Goal: Task Accomplishment & Management: Manage account settings

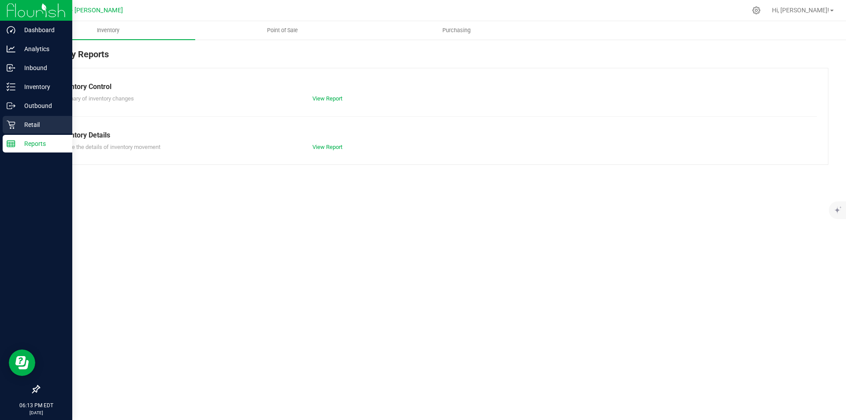
click at [13, 127] on icon at bounding box center [11, 124] width 9 height 9
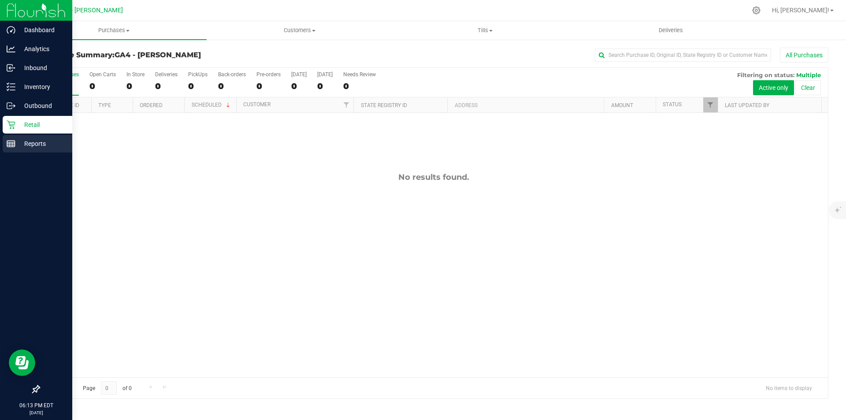
click at [0, 145] on link "Reports" at bounding box center [36, 144] width 72 height 19
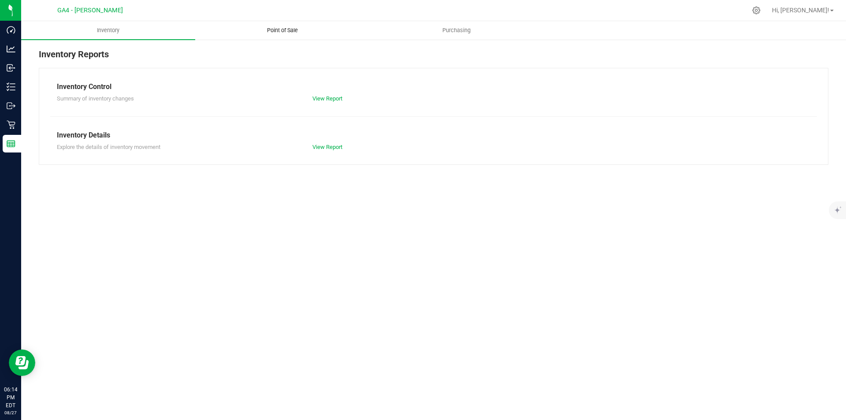
click at [292, 32] on span "Point of Sale" at bounding box center [282, 30] width 55 height 8
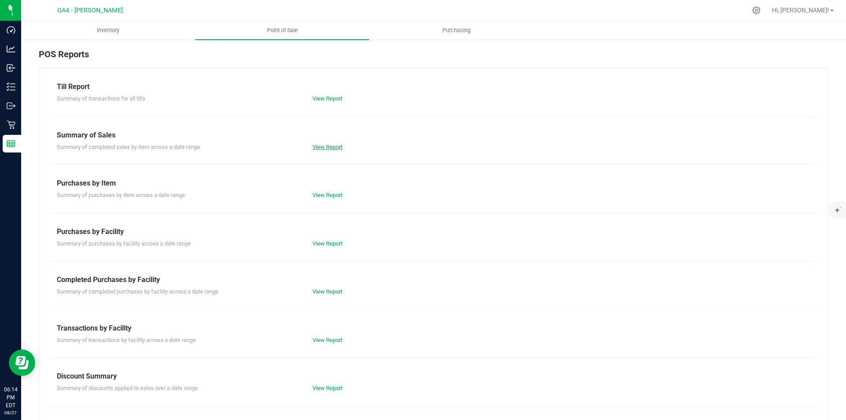
click at [328, 146] on link "View Report" at bounding box center [327, 147] width 30 height 7
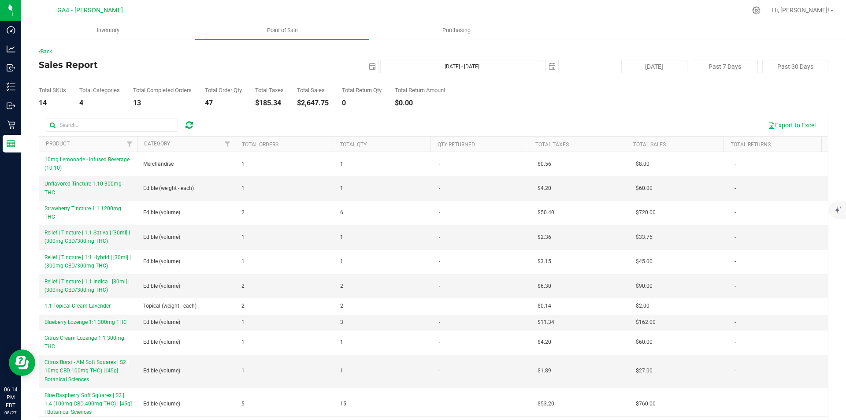
click at [791, 119] on button "Export to Excel" at bounding box center [791, 125] width 59 height 15
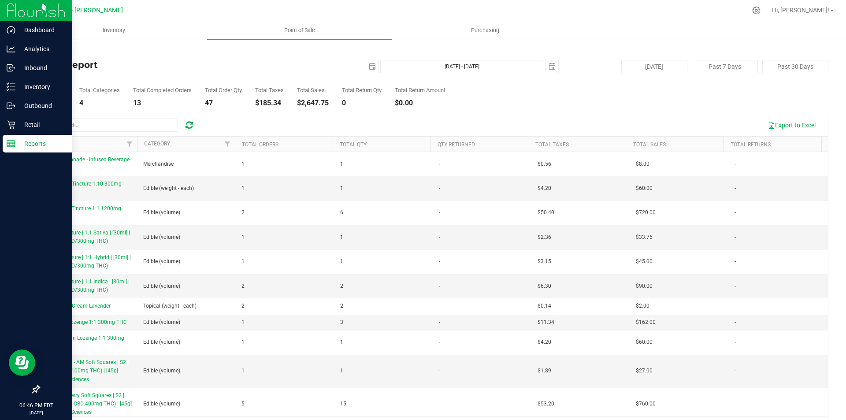
click at [31, 148] on p "Reports" at bounding box center [41, 143] width 53 height 11
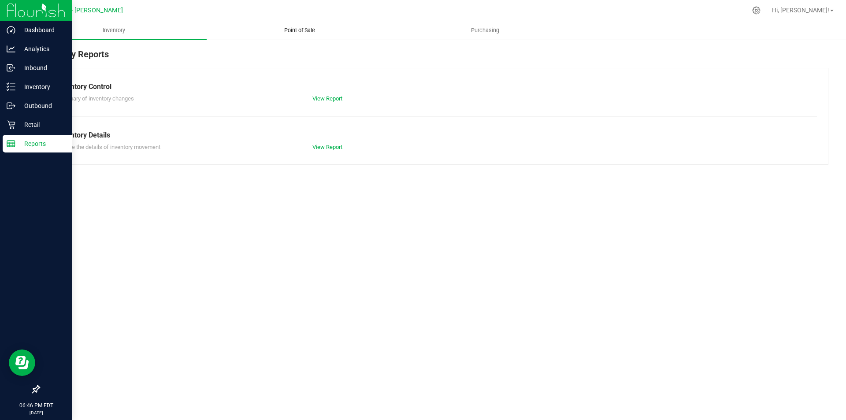
click at [290, 32] on span "Point of Sale" at bounding box center [299, 30] width 55 height 8
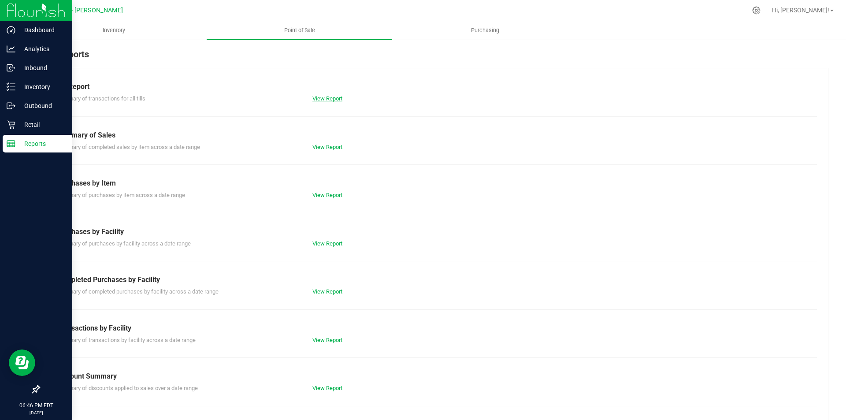
click at [334, 98] on link "View Report" at bounding box center [327, 98] width 30 height 7
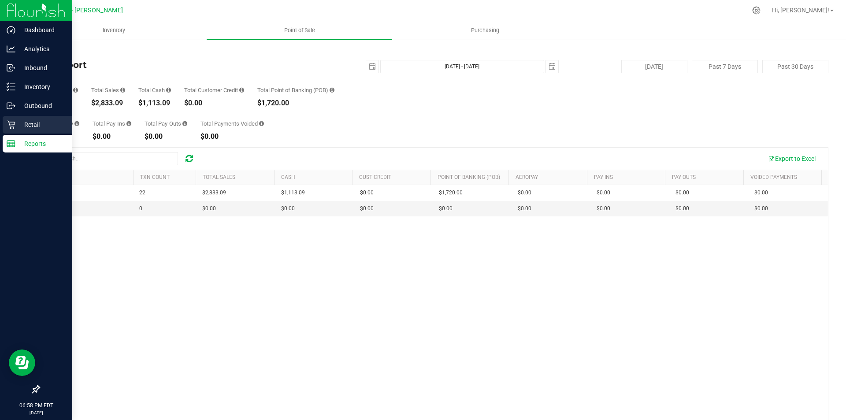
click at [21, 123] on p "Retail" at bounding box center [41, 124] width 53 height 11
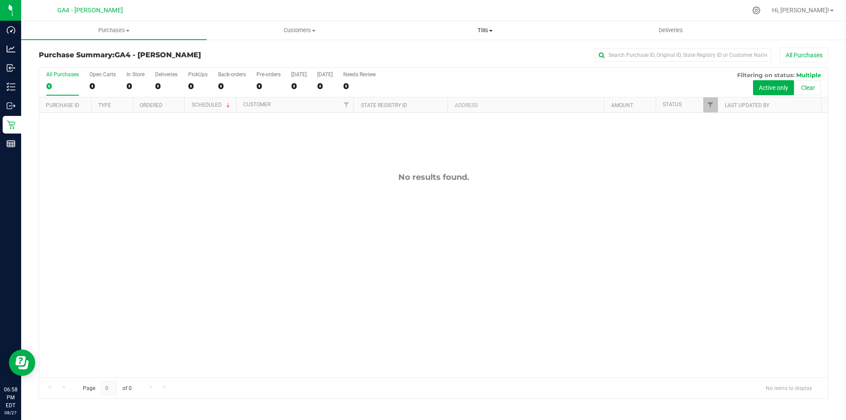
click at [487, 29] on span "Tills" at bounding box center [484, 30] width 185 height 8
click at [424, 51] on span "Manage tills" at bounding box center [421, 52] width 59 height 7
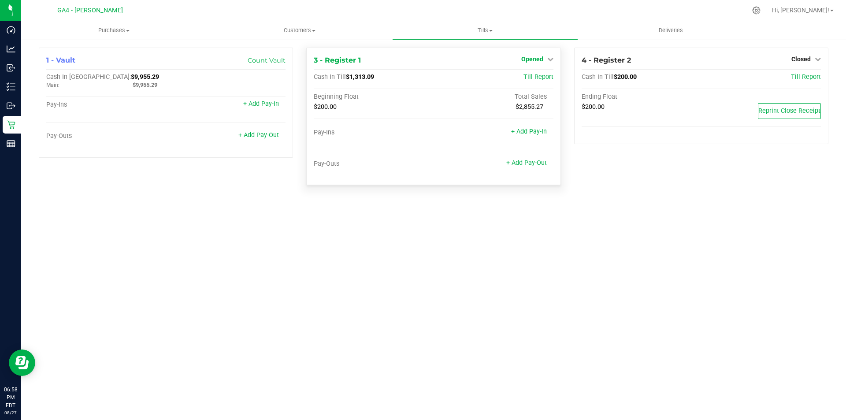
click at [541, 59] on span "Opened" at bounding box center [532, 58] width 22 height 7
click at [537, 74] on link "Close Till" at bounding box center [533, 77] width 24 height 7
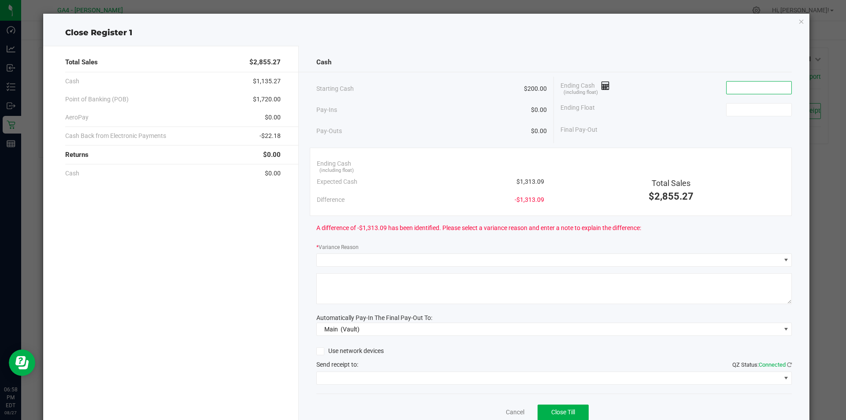
click at [730, 90] on input at bounding box center [758, 87] width 65 height 12
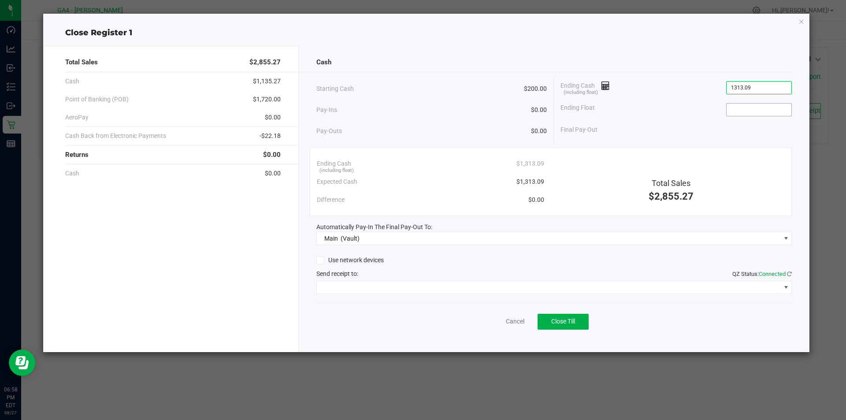
type input "$1,313.09"
type input "$200.00"
click at [648, 124] on div "Final Pay-Out $1,113.09" at bounding box center [675, 130] width 231 height 18
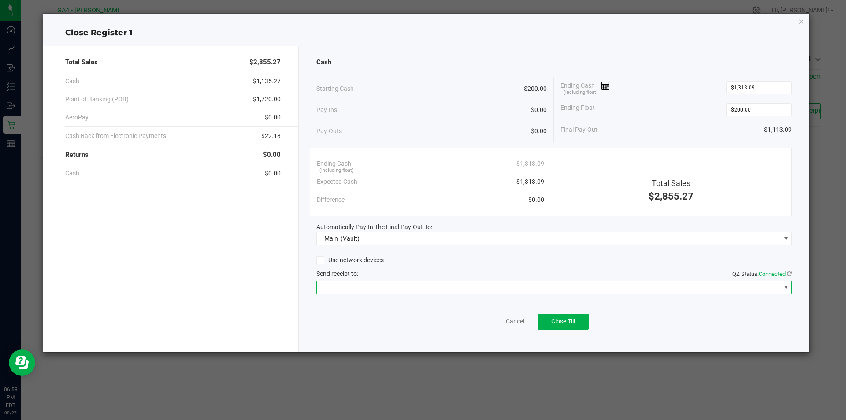
click at [777, 283] on span at bounding box center [549, 287] width 464 height 12
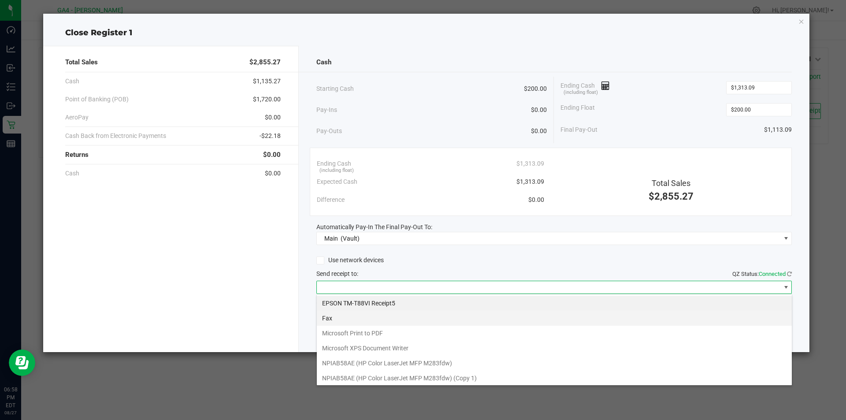
scroll to position [13, 475]
click at [356, 302] on Receipt5 "EPSON TM-T88VI Receipt5" at bounding box center [554, 303] width 475 height 15
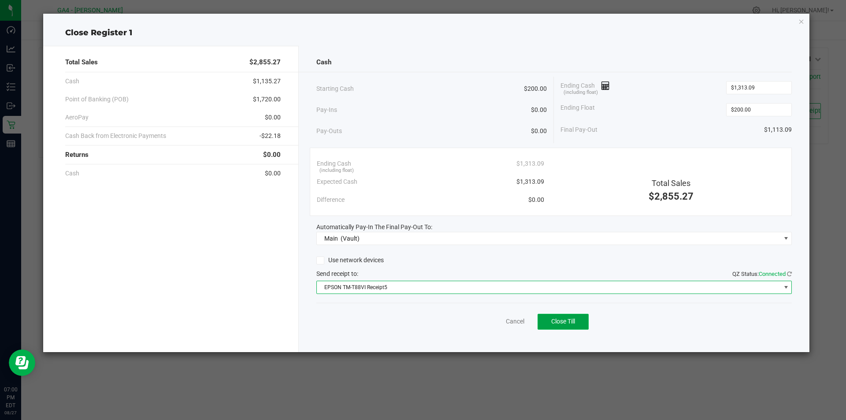
click at [549, 324] on button "Close Till" at bounding box center [562, 322] width 51 height 16
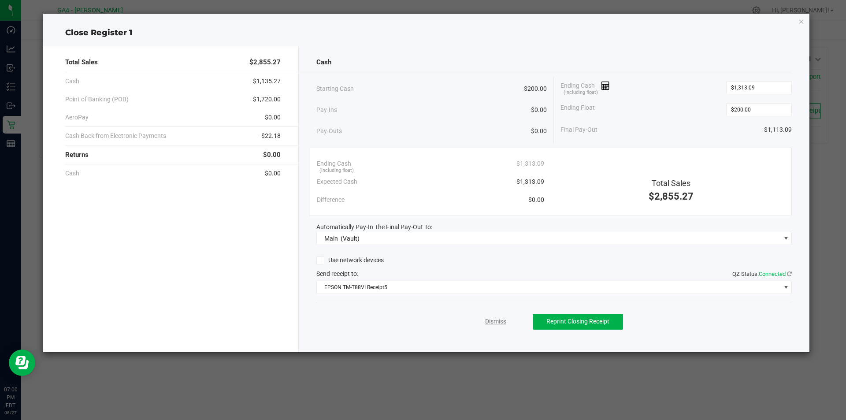
click at [495, 322] on link "Dismiss" at bounding box center [495, 321] width 21 height 9
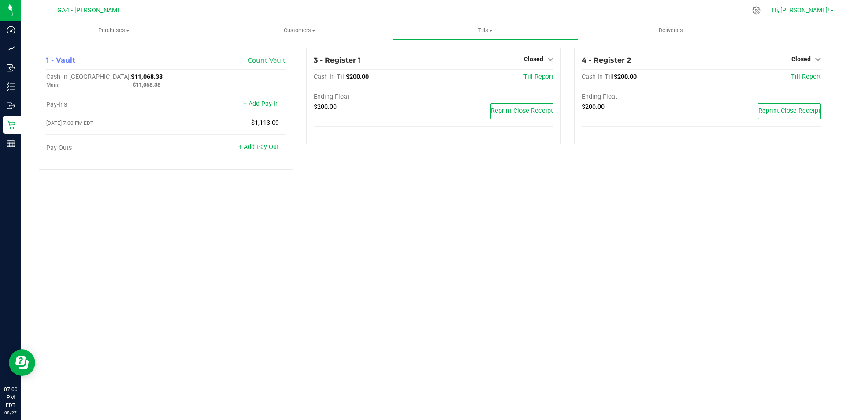
click at [817, 10] on span "Hi, [PERSON_NAME]!" at bounding box center [800, 10] width 57 height 7
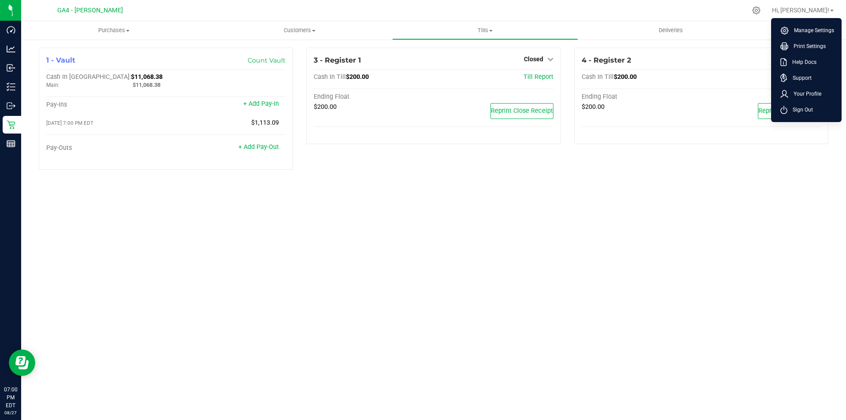
click at [695, 214] on div "Purchases Summary of purchases Fulfillment All purchases Customers All customer…" at bounding box center [433, 220] width 825 height 399
